Goal: Task Accomplishment & Management: Manage account settings

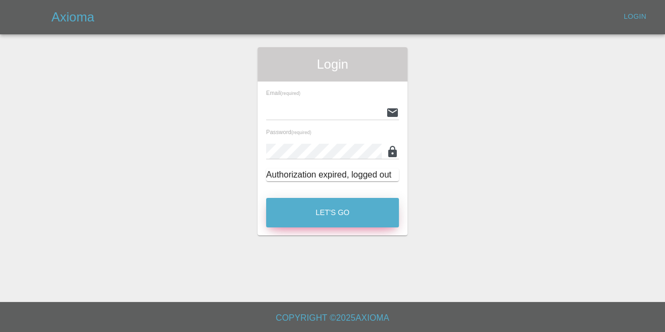
type input "[EMAIL_ADDRESS][DOMAIN_NAME]"
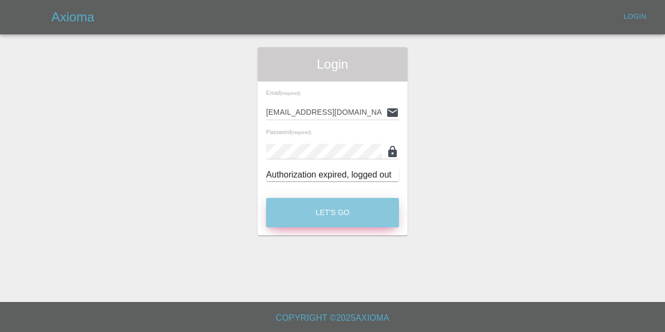
click at [345, 207] on button "Let's Go" at bounding box center [332, 212] width 133 height 29
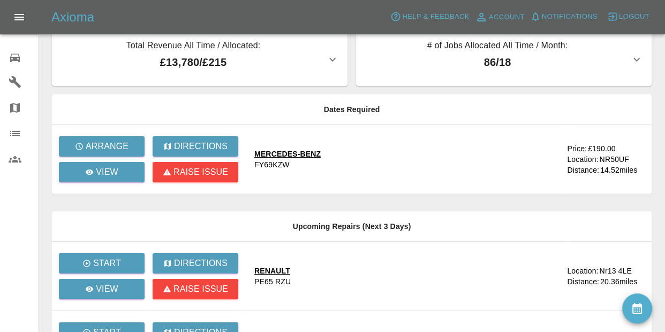
scroll to position [15, 0]
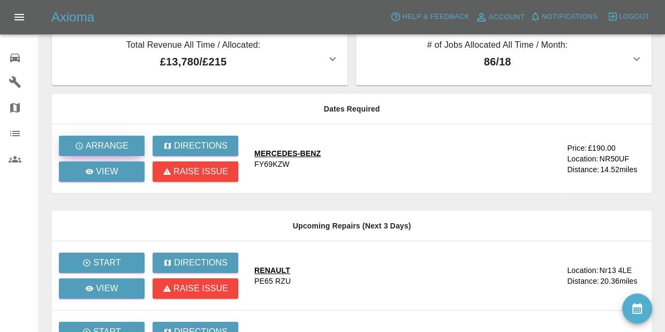
click at [77, 146] on icon "button" at bounding box center [79, 145] width 9 height 9
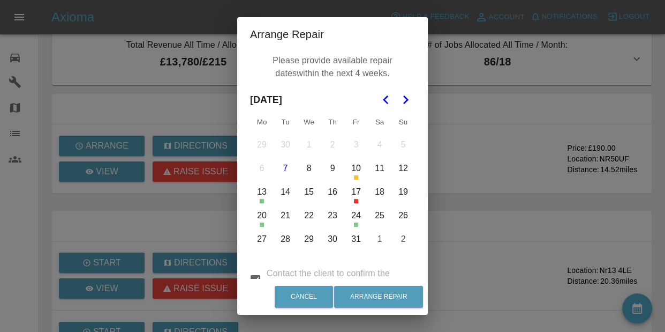
click at [460, 131] on div "Arrange Repair Please provide available repair dates within the next 4 weeks. […" at bounding box center [332, 166] width 665 height 332
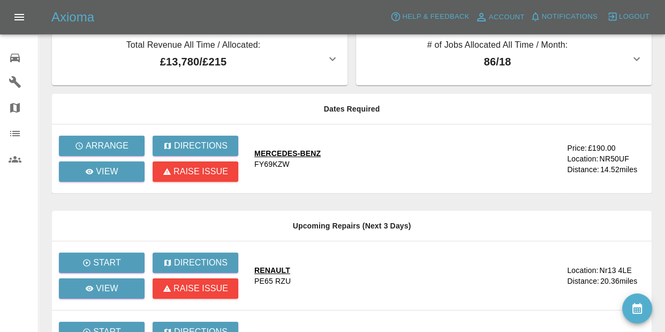
click at [551, 20] on span "Notifications" at bounding box center [570, 17] width 56 height 12
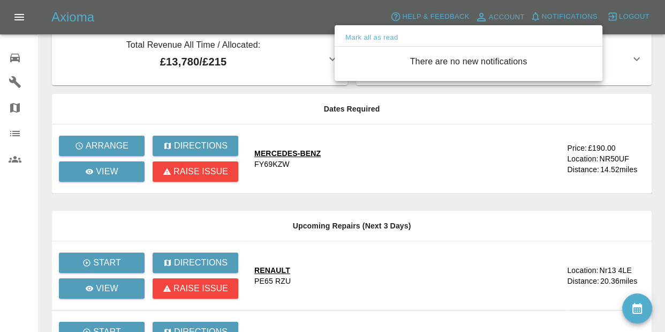
drag, startPoint x: 496, startPoint y: 254, endPoint x: 215, endPoint y: 242, distance: 281.0
click at [493, 252] on div at bounding box center [332, 166] width 665 height 332
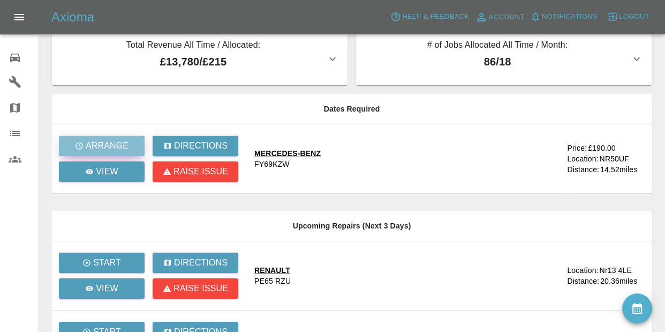
click at [130, 151] on button "Arrange" at bounding box center [102, 146] width 86 height 20
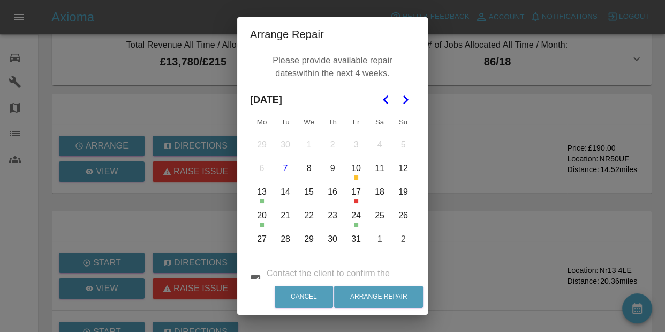
click at [166, 202] on div "Arrange Repair Please provide available repair dates within the next 4 weeks. […" at bounding box center [332, 166] width 665 height 332
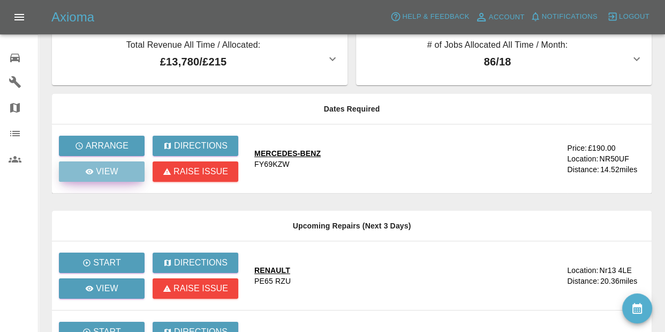
click at [82, 176] on link "View" at bounding box center [102, 171] width 86 height 20
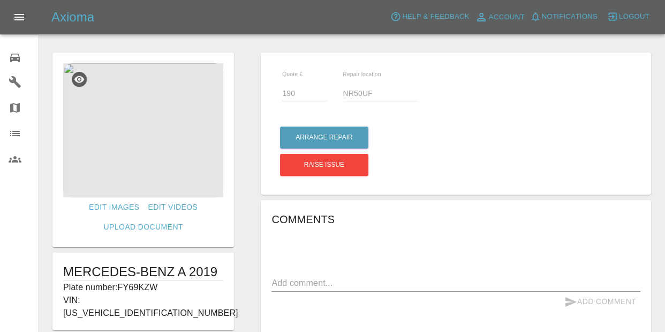
click at [128, 134] on img at bounding box center [143, 130] width 160 height 134
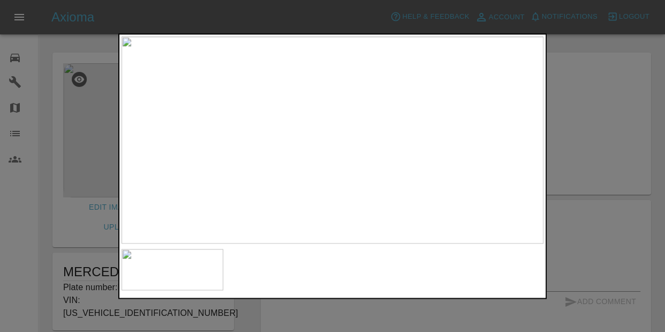
click at [664, 167] on div at bounding box center [332, 166] width 665 height 332
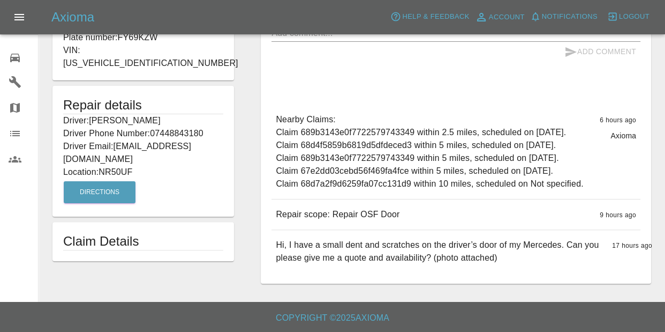
scroll to position [238, 0]
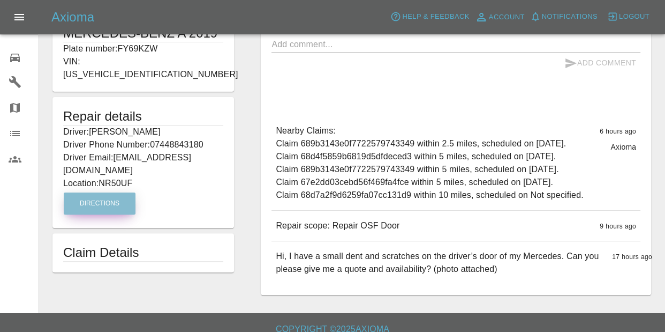
click at [112, 192] on button "Directions" at bounding box center [100, 203] width 72 height 22
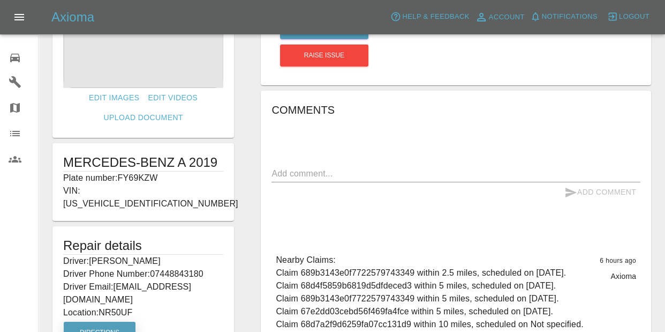
scroll to position [77, 0]
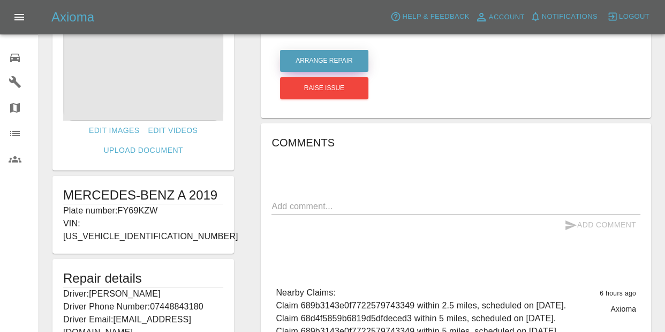
click at [322, 55] on button "Arrange Repair" at bounding box center [324, 61] width 88 height 22
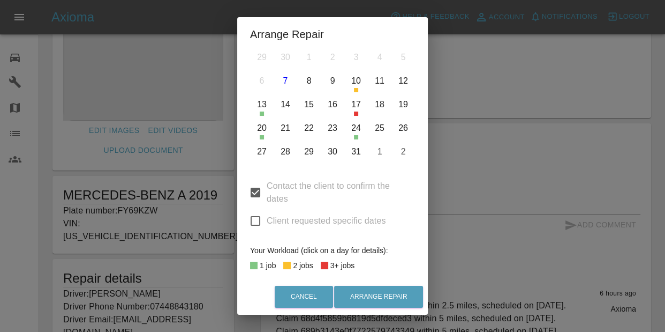
scroll to position [89, 0]
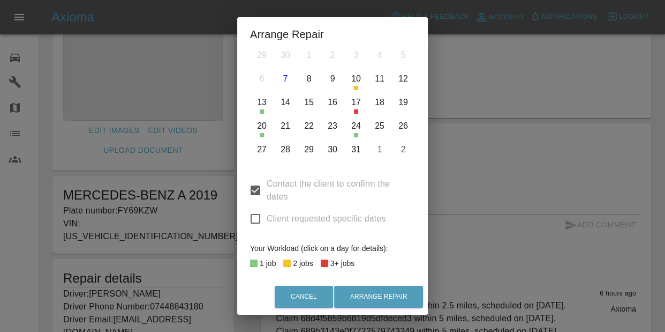
click at [276, 150] on button "28" at bounding box center [285, 149] width 22 height 22
click at [260, 151] on button "27" at bounding box center [262, 149] width 22 height 22
click at [286, 149] on button "28" at bounding box center [285, 149] width 22 height 22
click at [357, 147] on button "31" at bounding box center [356, 149] width 22 height 22
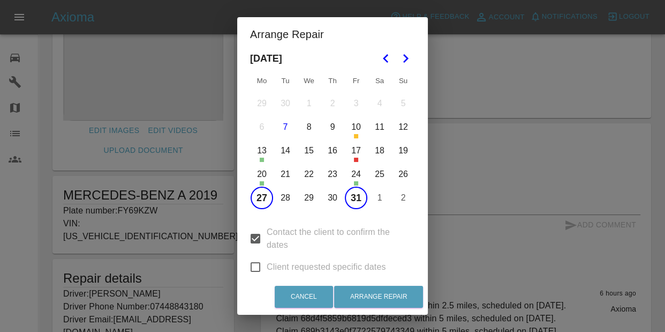
scroll to position [34, 0]
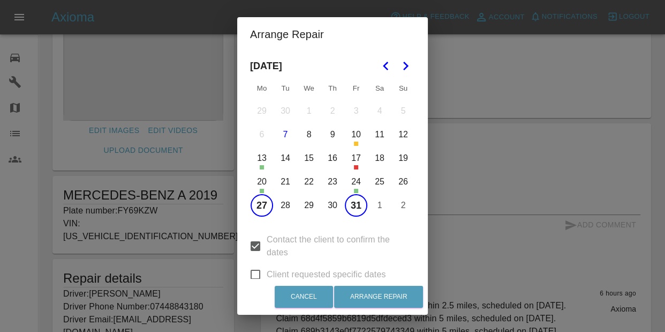
click at [411, 66] on icon "Go to the Next Month" at bounding box center [405, 65] width 13 height 13
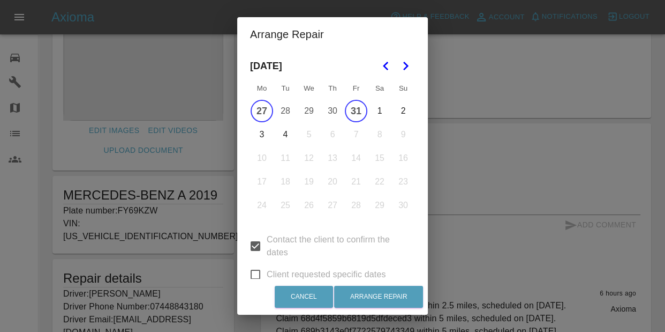
drag, startPoint x: 275, startPoint y: 246, endPoint x: 269, endPoint y: 254, distance: 9.9
click at [275, 246] on span "Contact the client to confirm the dates" at bounding box center [337, 246] width 140 height 26
click at [267, 246] on input "Contact the client to confirm the dates" at bounding box center [255, 246] width 22 height 22
checkbox input "false"
click at [258, 272] on input "Client requested specific dates" at bounding box center [255, 274] width 22 height 22
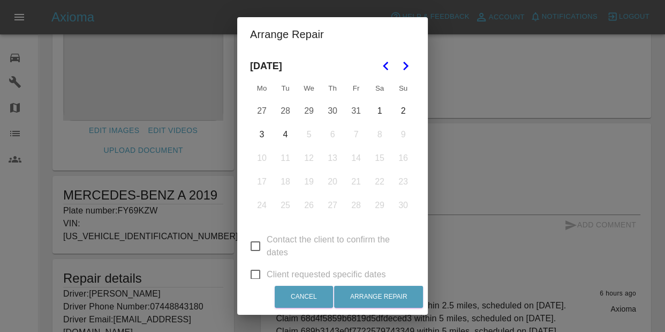
checkbox input "true"
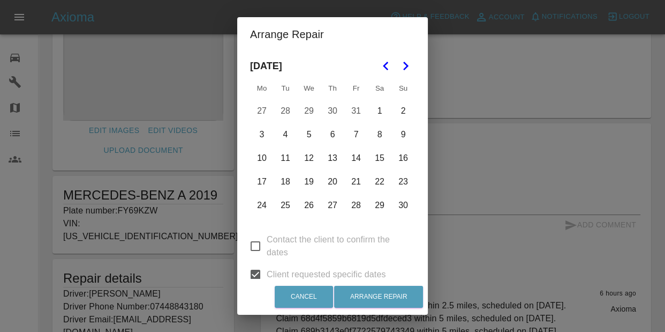
click at [262, 108] on button "27" at bounding box center [262, 111] width 22 height 22
click at [362, 111] on button "31" at bounding box center [356, 111] width 22 height 22
click at [260, 134] on button "3" at bounding box center [262, 134] width 22 height 22
click at [351, 136] on button "7" at bounding box center [356, 134] width 22 height 22
click at [269, 157] on button "10" at bounding box center [262, 158] width 22 height 22
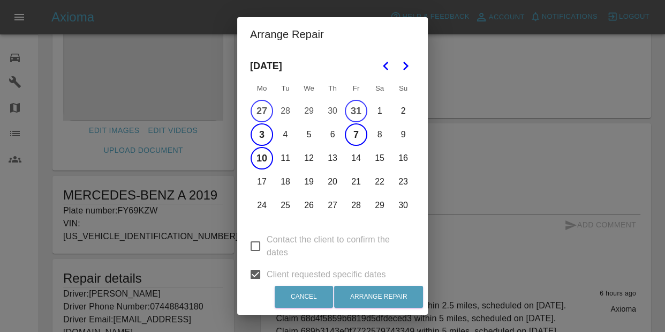
click at [259, 175] on button "17" at bounding box center [262, 181] width 22 height 22
click at [345, 178] on button "21" at bounding box center [356, 181] width 22 height 22
click at [262, 186] on button "17" at bounding box center [262, 181] width 22 height 22
click at [266, 207] on button "24" at bounding box center [262, 205] width 22 height 22
click at [356, 206] on button "28" at bounding box center [356, 205] width 22 height 22
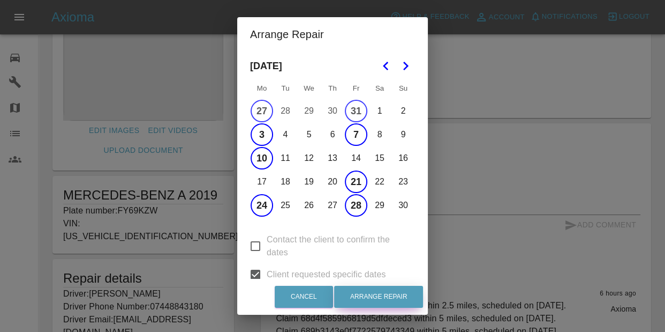
click at [369, 298] on button "Arrange Repair" at bounding box center [378, 297] width 89 height 22
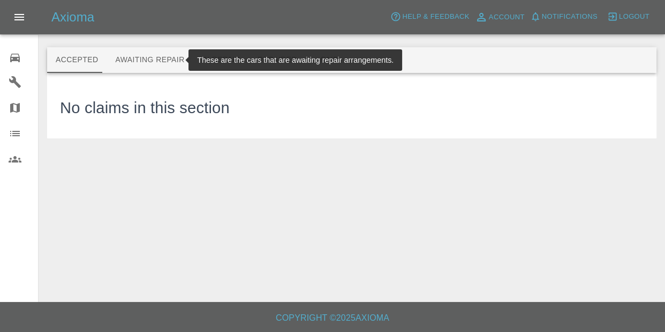
click at [127, 63] on button "Awaiting Repair" at bounding box center [150, 60] width 86 height 26
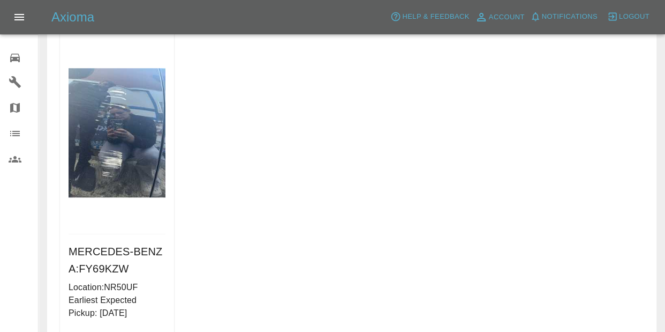
scroll to position [827, 0]
